Goal: Task Accomplishment & Management: Manage account settings

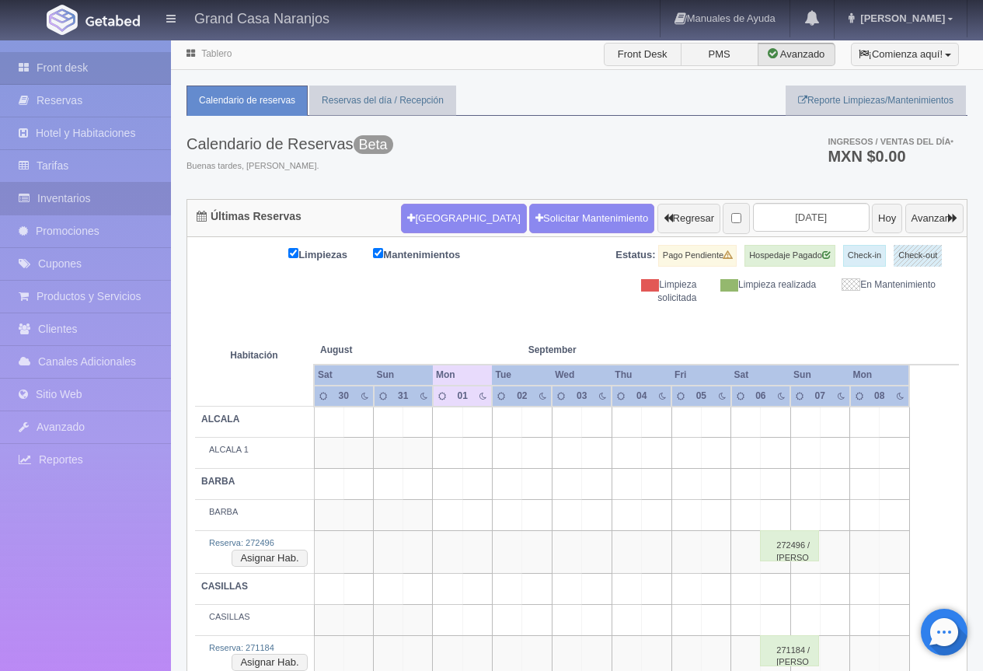
click at [104, 188] on link "Inventarios" at bounding box center [85, 199] width 171 height 32
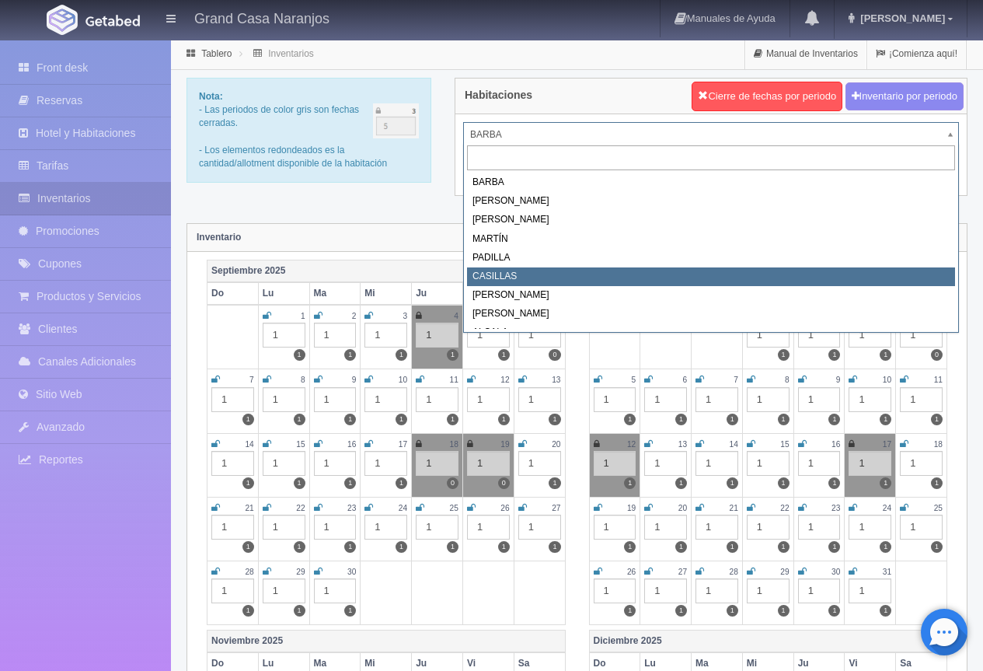
select select "2065"
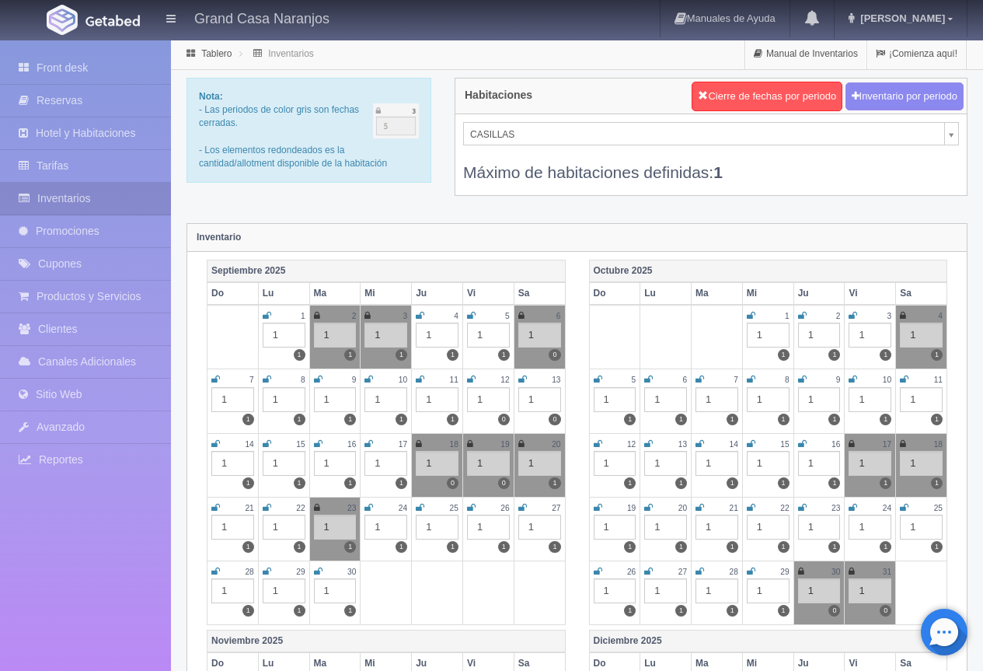
click at [267, 316] on icon at bounding box center [267, 315] width 9 height 9
